Goal: Task Accomplishment & Management: Manage account settings

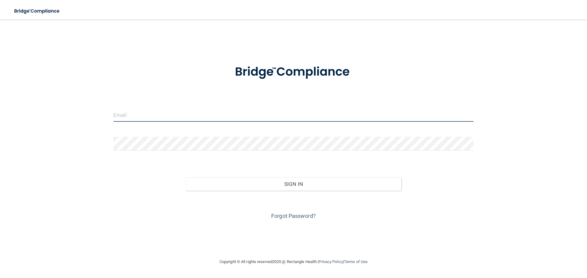
click at [149, 116] on input "email" at bounding box center [293, 115] width 360 height 14
type input "[EMAIL_ADDRESS][DOMAIN_NAME]"
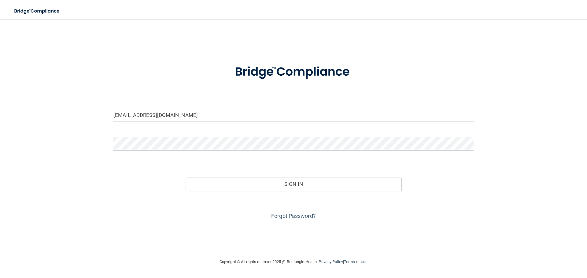
click at [186, 178] on button "Sign In" at bounding box center [294, 184] width 216 height 13
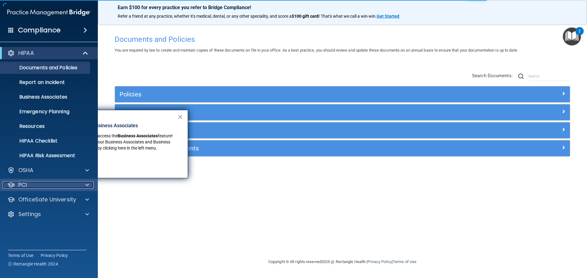
click at [89, 187] on div at bounding box center [86, 185] width 15 height 7
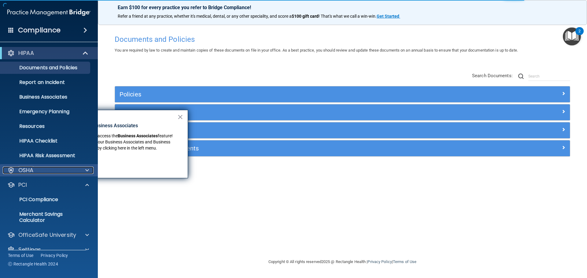
click at [88, 169] on span at bounding box center [87, 170] width 4 height 7
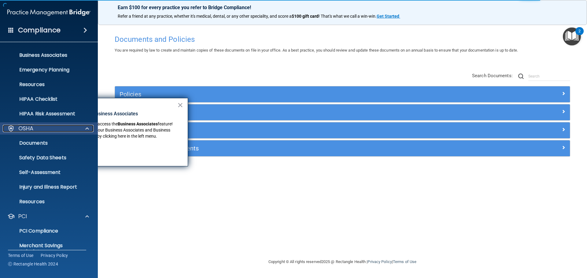
scroll to position [84, 0]
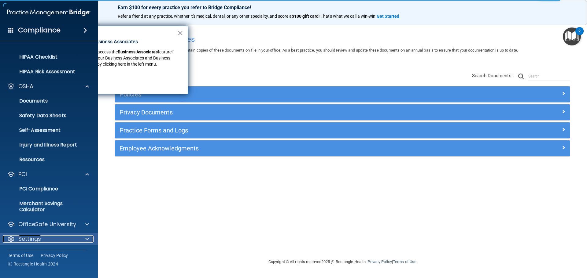
click at [85, 241] on div at bounding box center [86, 239] width 15 height 7
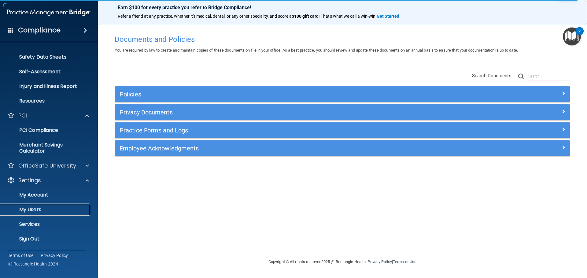
click at [40, 213] on link "My Users" at bounding box center [42, 210] width 96 height 12
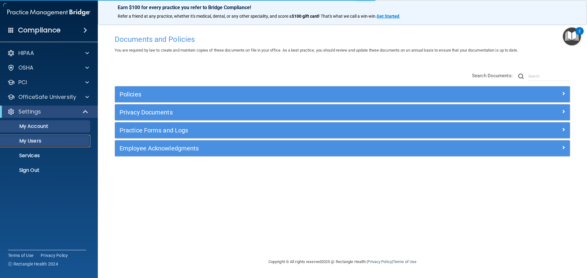
select select "20"
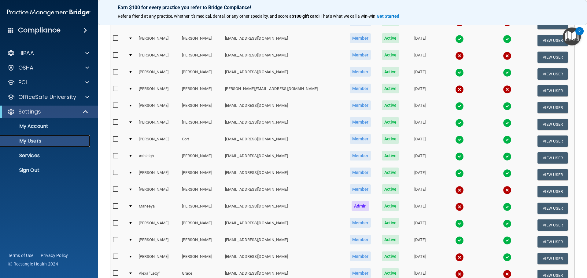
scroll to position [214, 0]
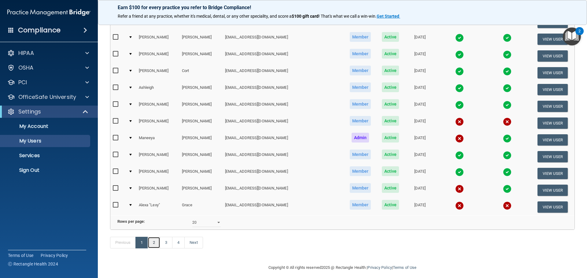
click at [151, 249] on link "2" at bounding box center [154, 243] width 13 height 12
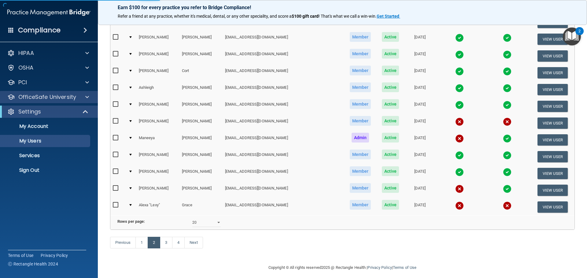
select select "20"
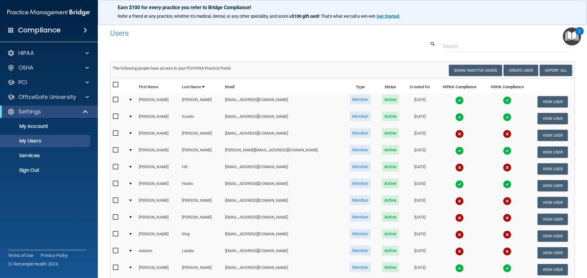
click at [455, 100] on img at bounding box center [459, 100] width 9 height 9
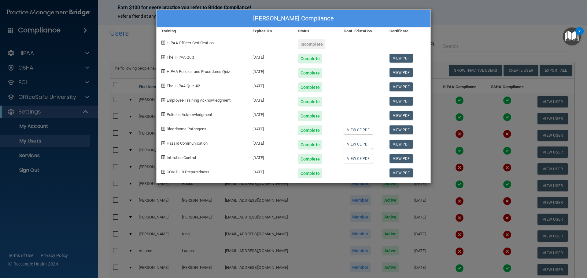
click at [485, 35] on div "Catherine Gray-Matthews's Compliance Training Expires On Status Cont. Education…" at bounding box center [293, 139] width 587 height 278
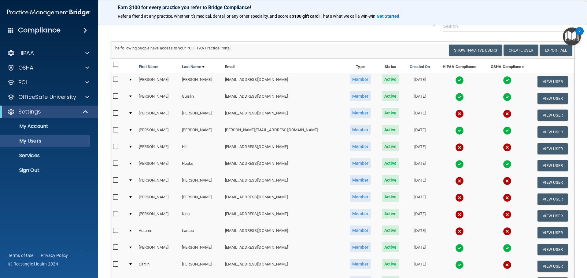
scroll to position [61, 0]
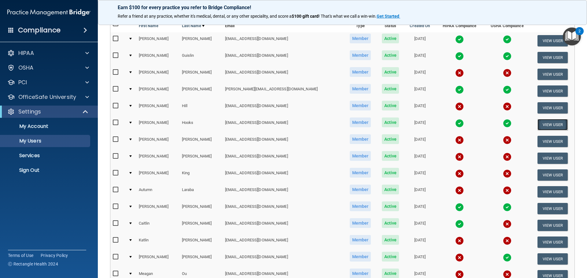
click at [539, 124] on button "View User" at bounding box center [552, 124] width 30 height 11
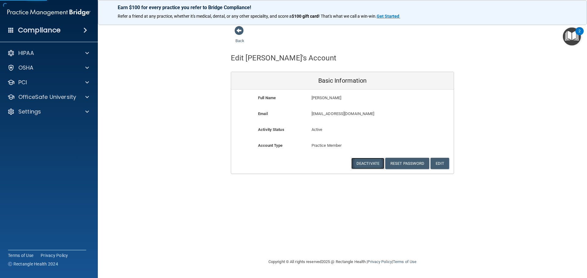
click at [359, 167] on button "Deactivate" at bounding box center [367, 163] width 33 height 11
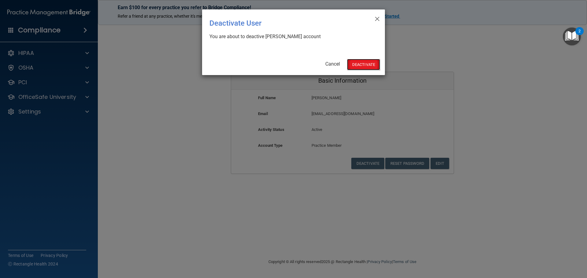
click at [374, 65] on button "Deactivate" at bounding box center [363, 64] width 33 height 11
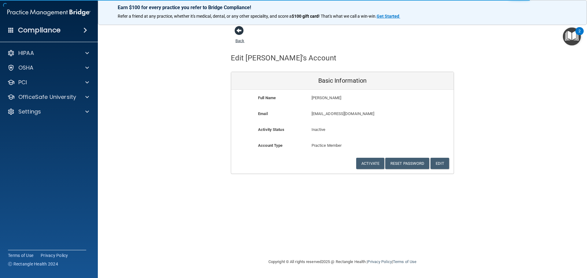
click at [243, 31] on span at bounding box center [238, 30] width 9 height 9
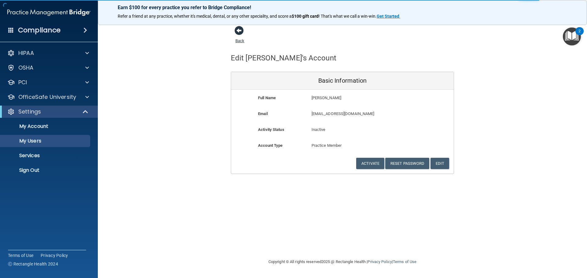
select select "20"
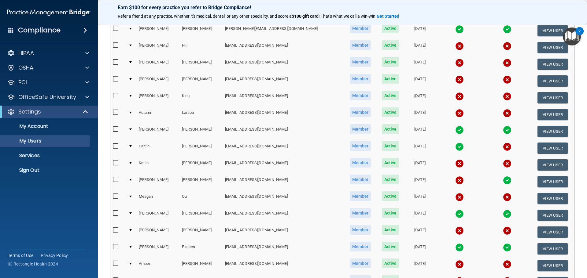
scroll to position [122, 0]
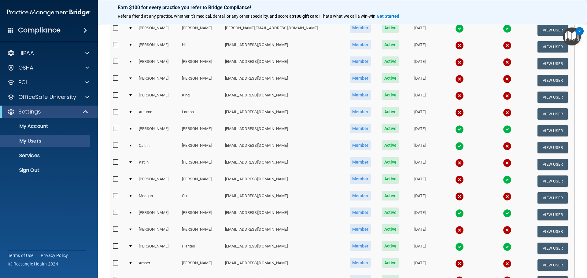
click at [117, 195] on input "checkbox" at bounding box center [116, 196] width 7 height 5
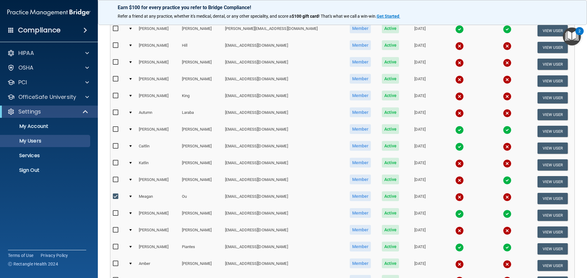
scroll to position [123, 0]
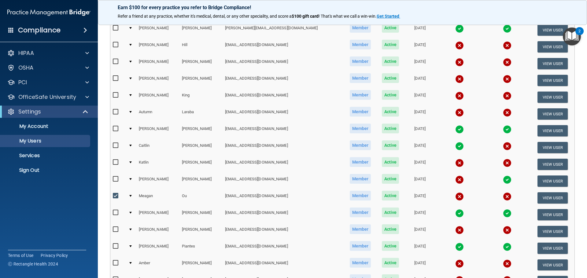
click at [116, 196] on input "checkbox" at bounding box center [116, 196] width 7 height 5
checkbox input "false"
click at [537, 197] on button "View User" at bounding box center [552, 198] width 30 height 11
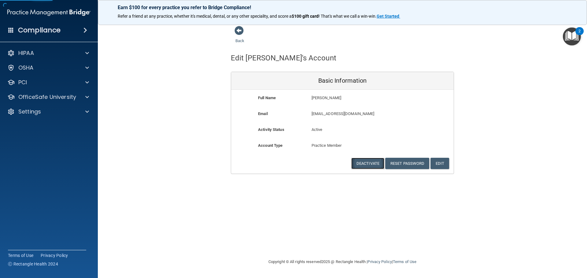
click at [367, 162] on button "Deactivate" at bounding box center [367, 163] width 33 height 11
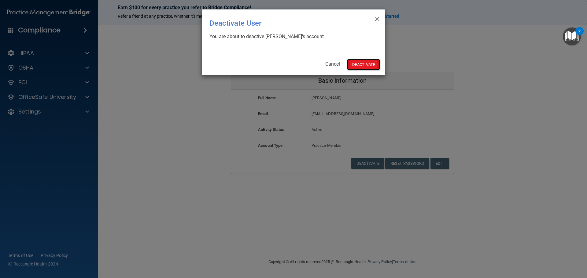
click at [368, 64] on button "Deactivate" at bounding box center [363, 64] width 33 height 11
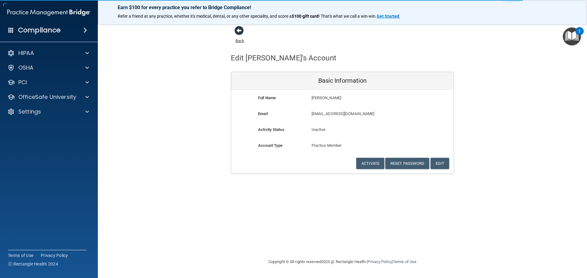
click at [238, 29] on span at bounding box center [238, 30] width 9 height 9
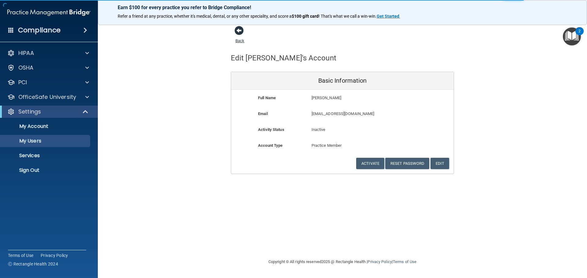
select select "20"
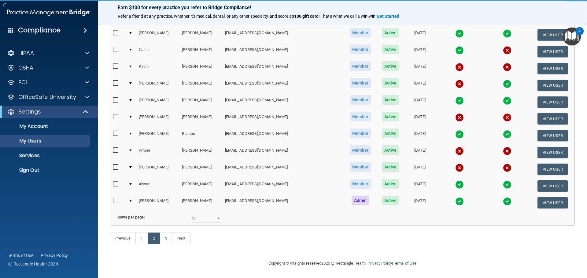
scroll to position [227, 0]
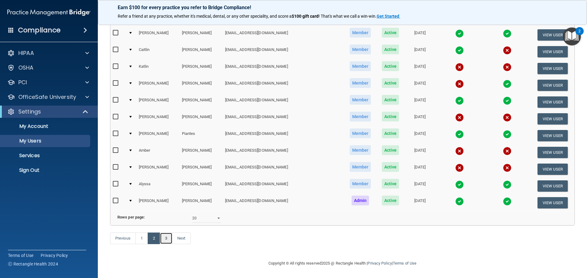
click at [167, 240] on link "3" at bounding box center [166, 239] width 13 height 12
select select "20"
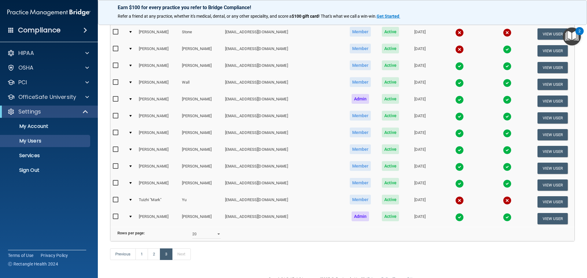
scroll to position [227, 0]
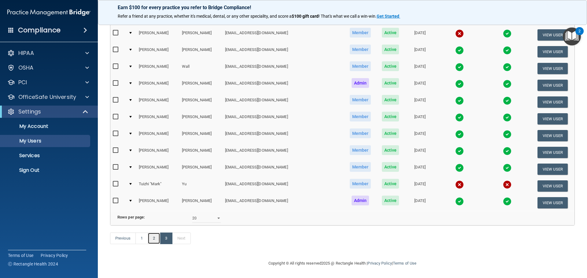
click at [148, 237] on link "2" at bounding box center [154, 239] width 13 height 12
click at [141, 238] on link "1" at bounding box center [141, 239] width 13 height 12
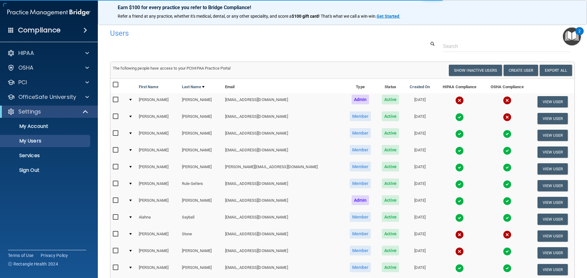
select select "20"
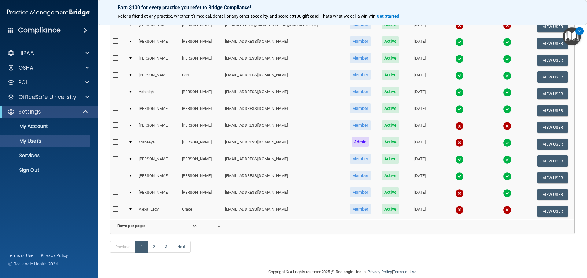
scroll to position [214, 0]
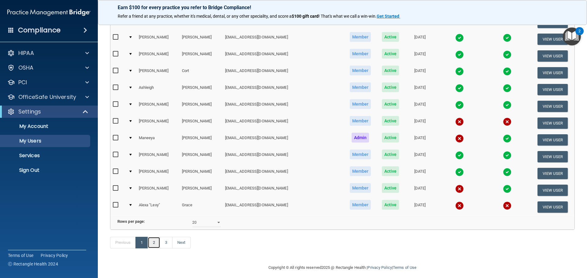
drag, startPoint x: 155, startPoint y: 253, endPoint x: 154, endPoint y: 250, distance: 3.1
click at [155, 249] on link "2" at bounding box center [154, 243] width 13 height 12
